Goal: Check status: Check status

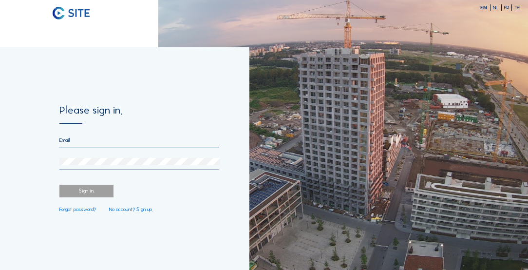
type input "[EMAIL_ADDRESS][DOMAIN_NAME]"
click at [92, 195] on div "Sign in." at bounding box center [86, 191] width 54 height 13
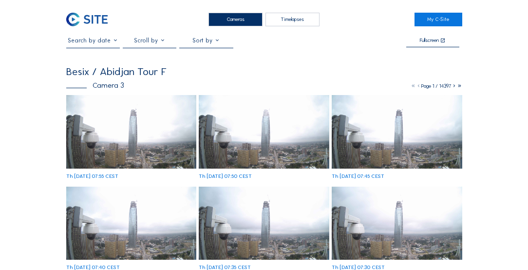
click at [252, 20] on div "Cameras" at bounding box center [236, 20] width 54 height 14
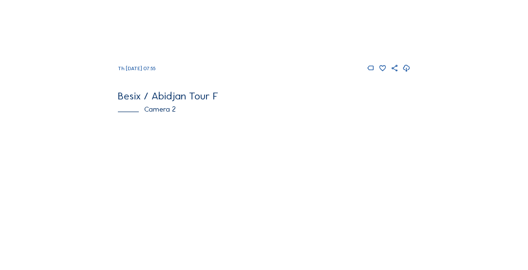
scroll to position [278, 0]
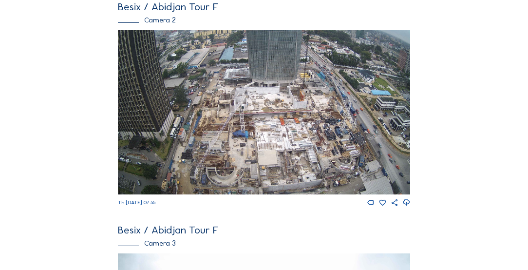
click at [217, 77] on img at bounding box center [264, 112] width 292 height 164
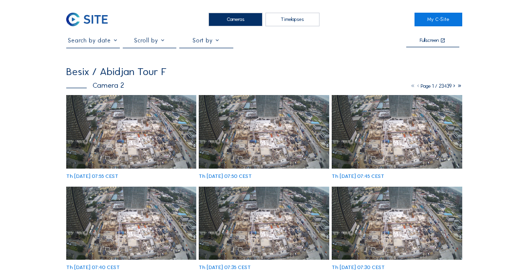
click at [164, 141] on img at bounding box center [131, 131] width 130 height 73
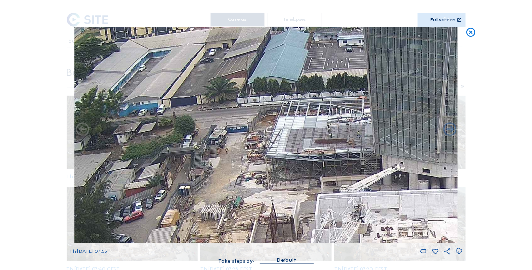
drag, startPoint x: 216, startPoint y: 84, endPoint x: 293, endPoint y: 145, distance: 97.8
click at [293, 145] on img at bounding box center [266, 135] width 384 height 216
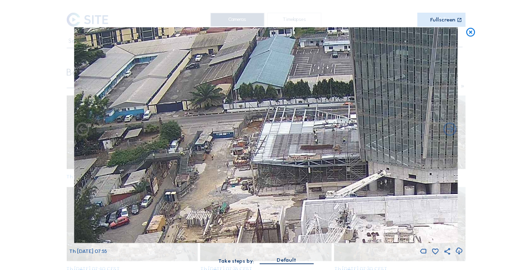
drag, startPoint x: 318, startPoint y: 153, endPoint x: 305, endPoint y: 159, distance: 14.2
click at [305, 159] on img at bounding box center [266, 135] width 384 height 216
